Goal: Navigation & Orientation: Find specific page/section

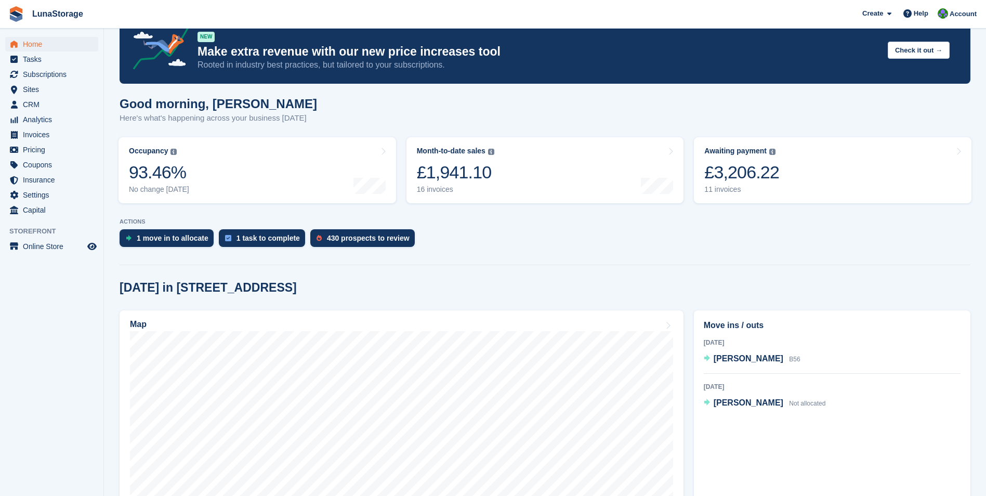
scroll to position [19, 0]
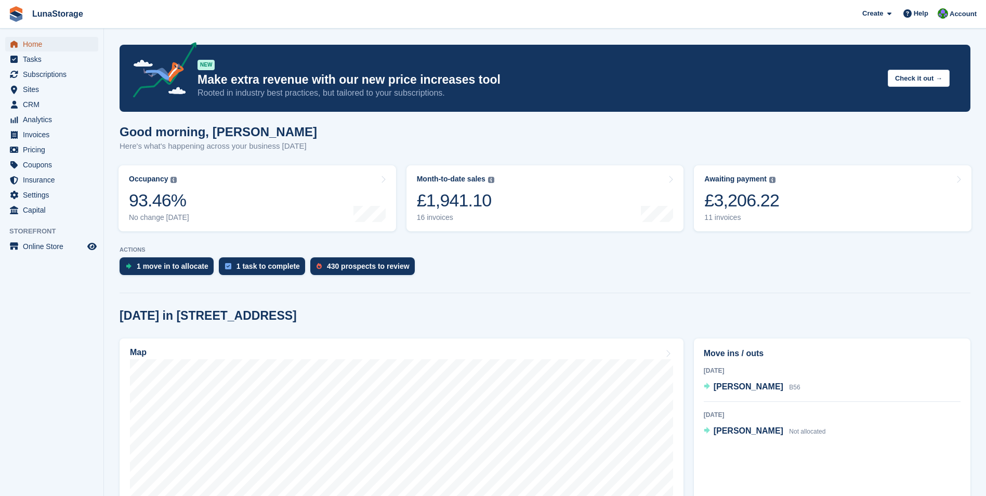
click at [38, 48] on span "Home" at bounding box center [54, 44] width 62 height 15
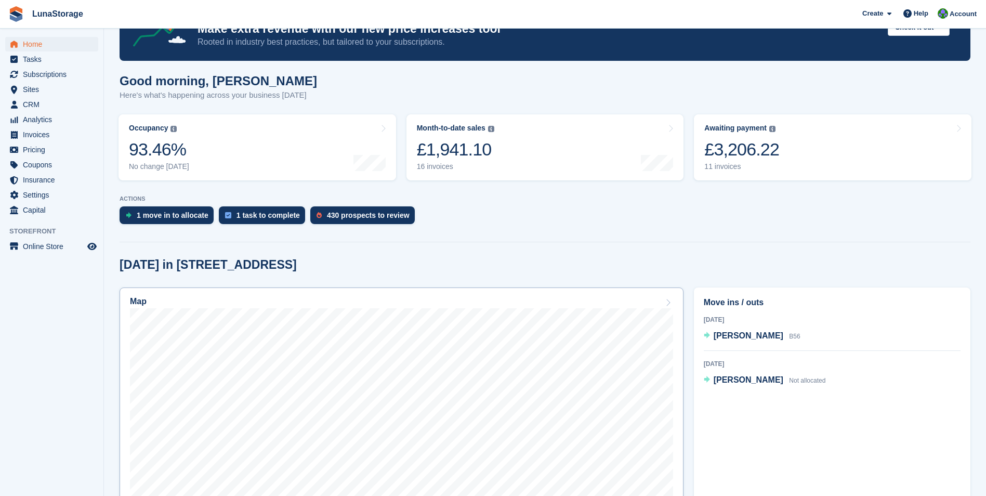
scroll to position [208, 0]
